Goal: Communication & Community: Answer question/provide support

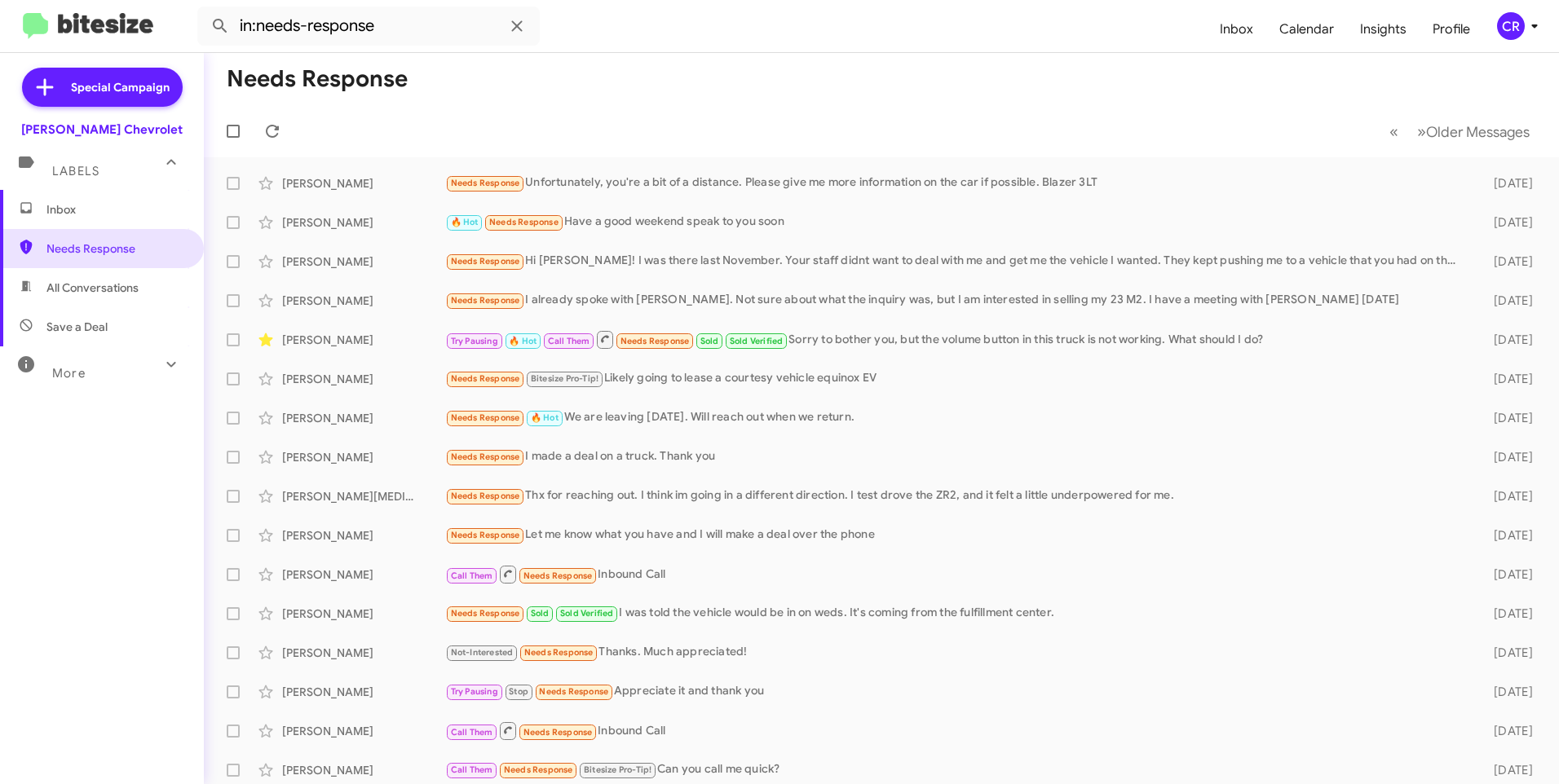
click at [129, 298] on span "All Conversations" at bounding box center [102, 287] width 204 height 39
type input "in:all-conversations"
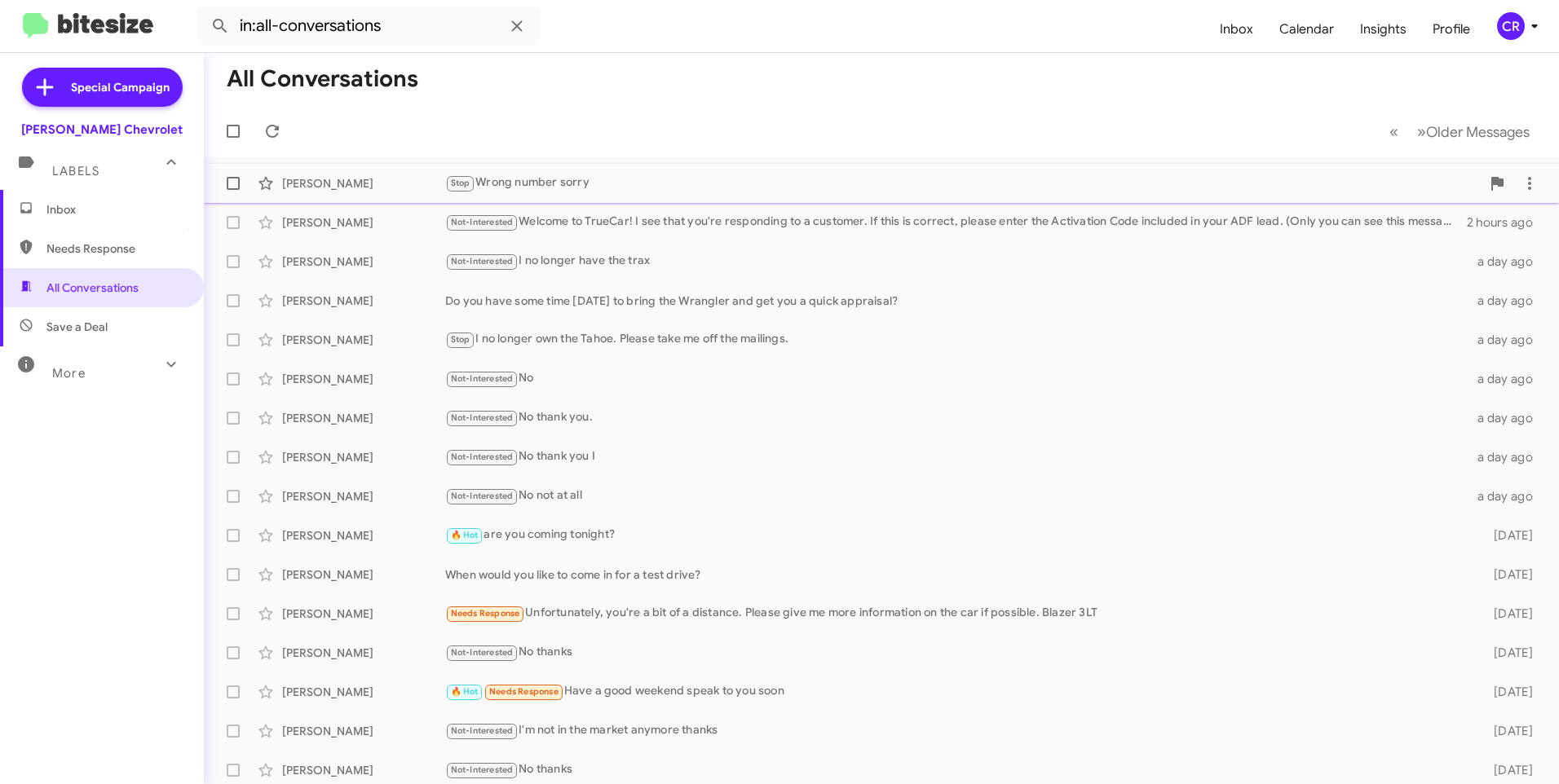
click at [595, 192] on div "Stop Wrong number sorry" at bounding box center [964, 183] width 1036 height 19
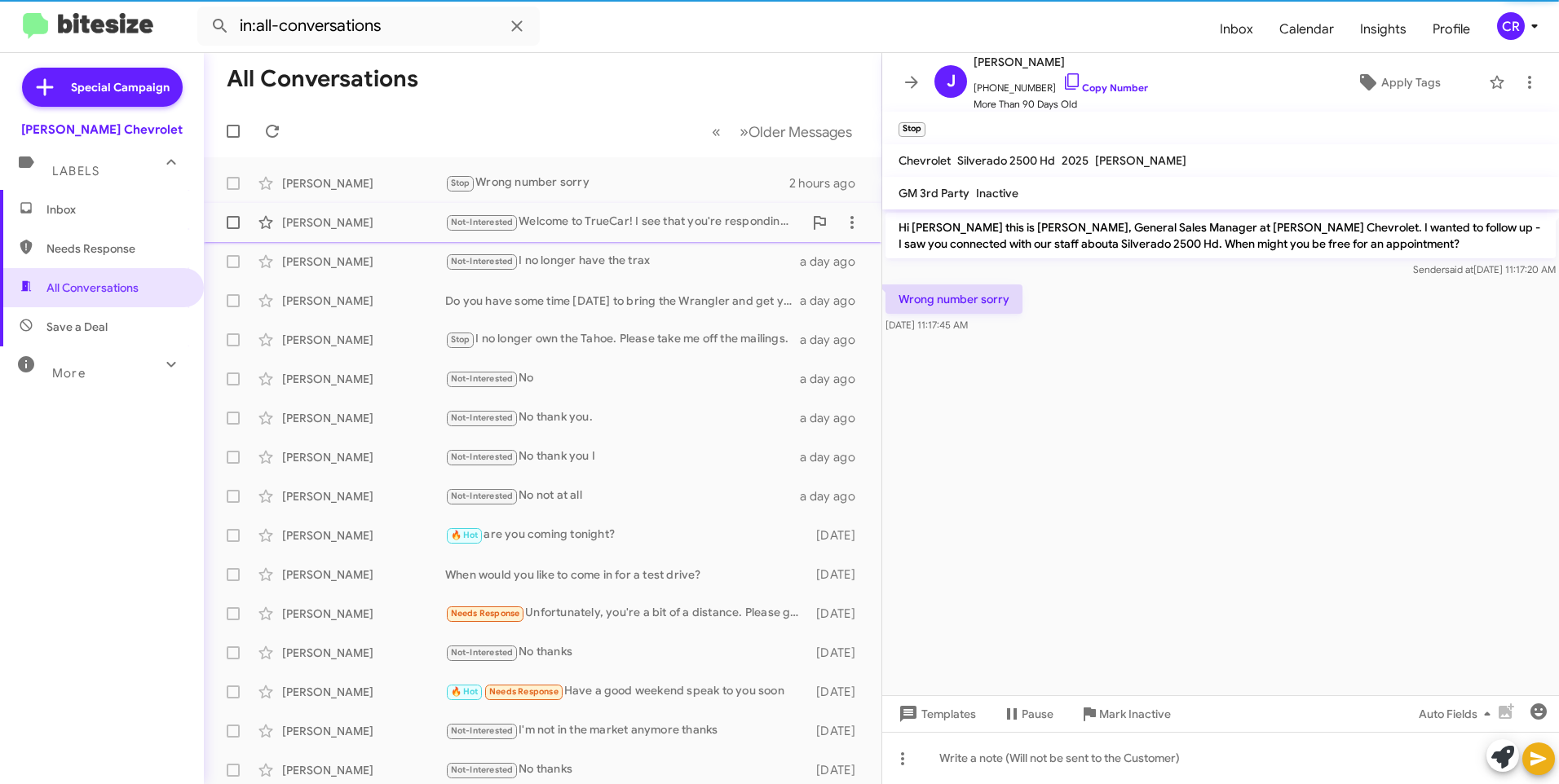
click at [600, 222] on div "Not-Interested Welcome to TrueCar! I see that you're responding to a customer. …" at bounding box center [624, 222] width 358 height 19
